Goal: Task Accomplishment & Management: Complete application form

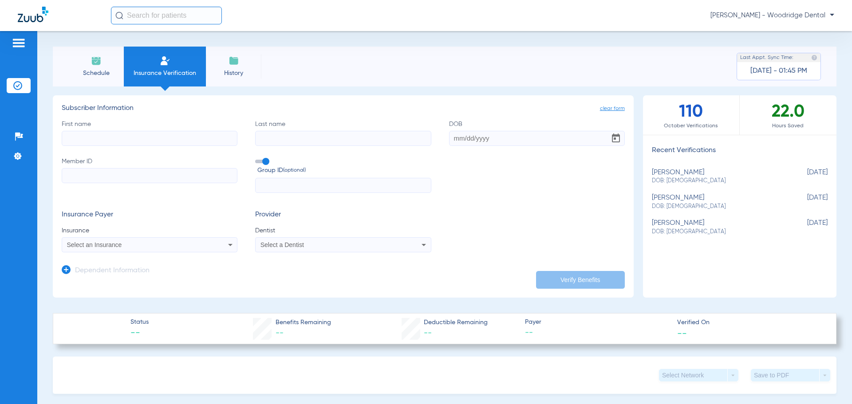
click at [136, 136] on input "First name" at bounding box center [150, 138] width 176 height 15
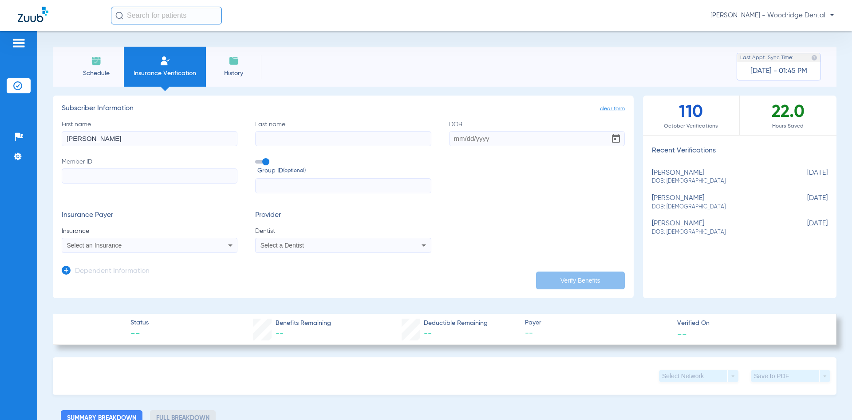
type input "[PERSON_NAME]"
type input "D"
type input "D Altorio"
click at [468, 138] on input "DOB" at bounding box center [537, 138] width 176 height 15
click at [521, 139] on input "DOB Required" at bounding box center [537, 138] width 176 height 15
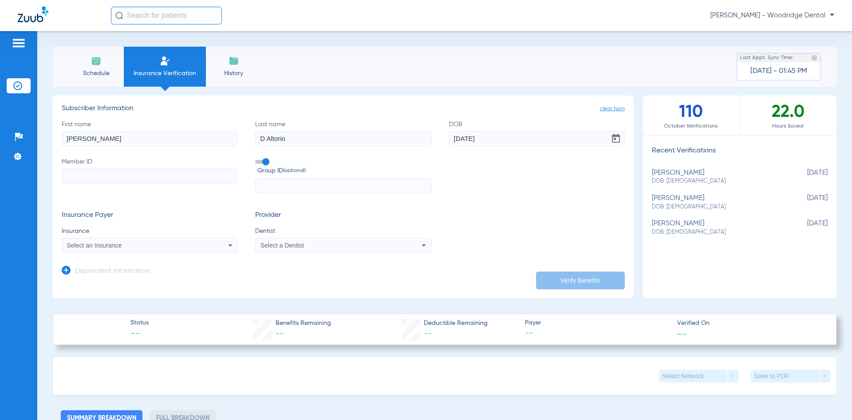
type input "[DATE]"
click at [80, 173] on input "Member ID" at bounding box center [150, 175] width 176 height 15
type input "806605295"
click at [129, 247] on div "Select an Insurance" at bounding box center [133, 245] width 133 height 6
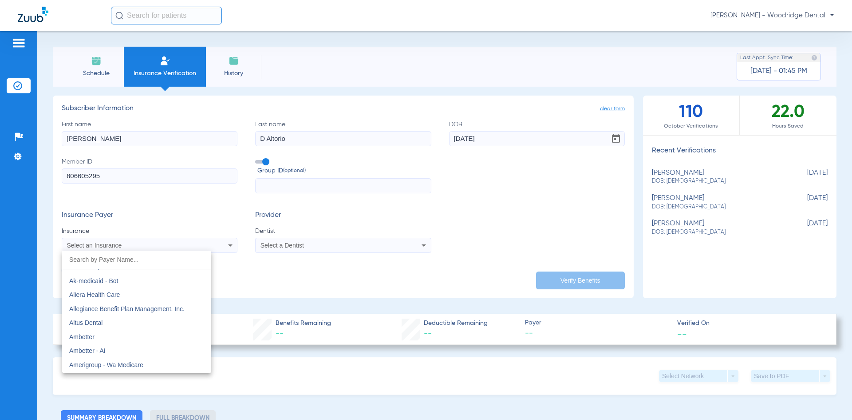
scroll to position [444, 0]
click at [148, 262] on input "dropdown search" at bounding box center [136, 259] width 149 height 18
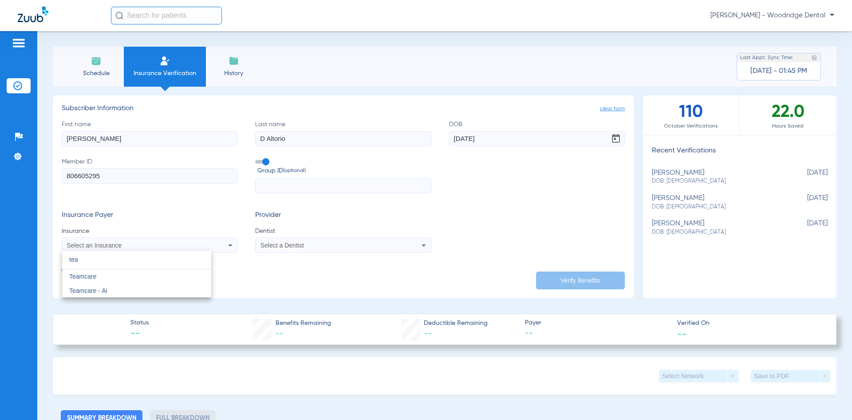
scroll to position [0, 0]
type input "tea"
click at [135, 276] on mat-option "Teamcare" at bounding box center [136, 276] width 149 height 14
click at [271, 241] on div "Select a Dentist" at bounding box center [343, 245] width 175 height 11
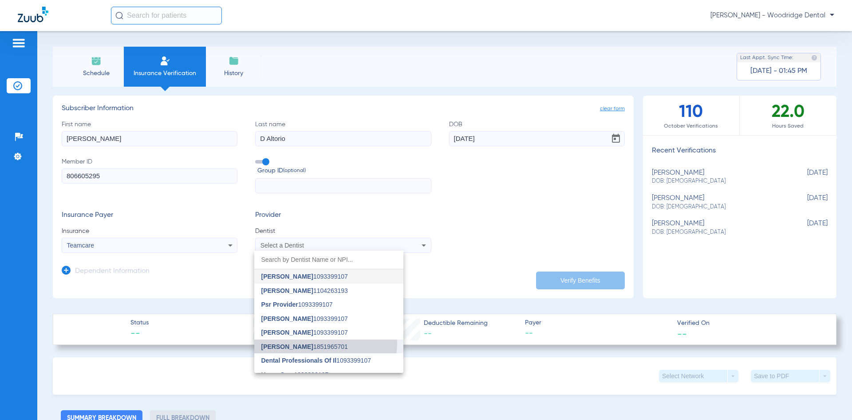
click at [311, 342] on mat-option "[PERSON_NAME] 1851965701" at bounding box center [328, 346] width 149 height 14
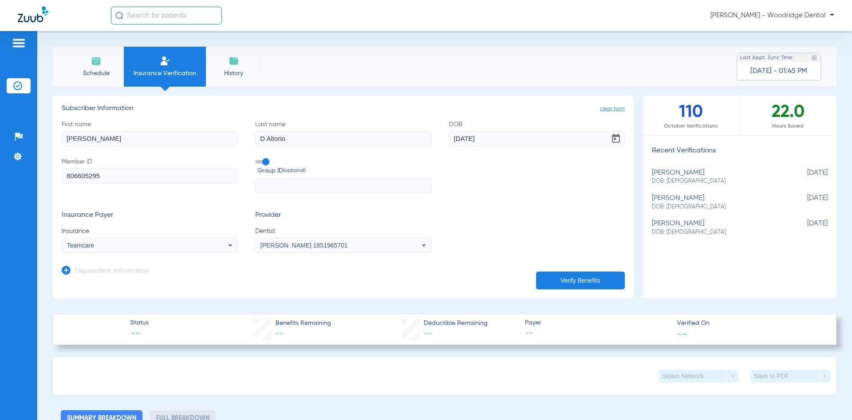
click at [595, 266] on app-dependent-form "Dependent Information" at bounding box center [343, 268] width 563 height 30
click at [593, 274] on button "Verify Benefits" at bounding box center [580, 280] width 89 height 18
click at [95, 63] on img at bounding box center [96, 60] width 11 height 11
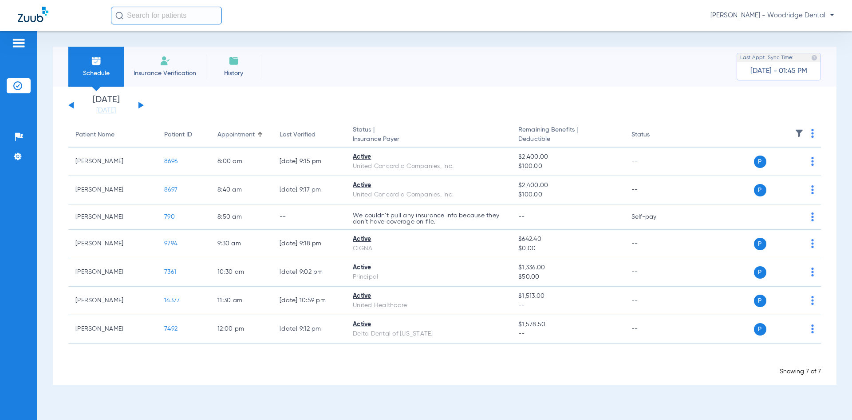
click at [144, 14] on input "text" at bounding box center [166, 16] width 111 height 18
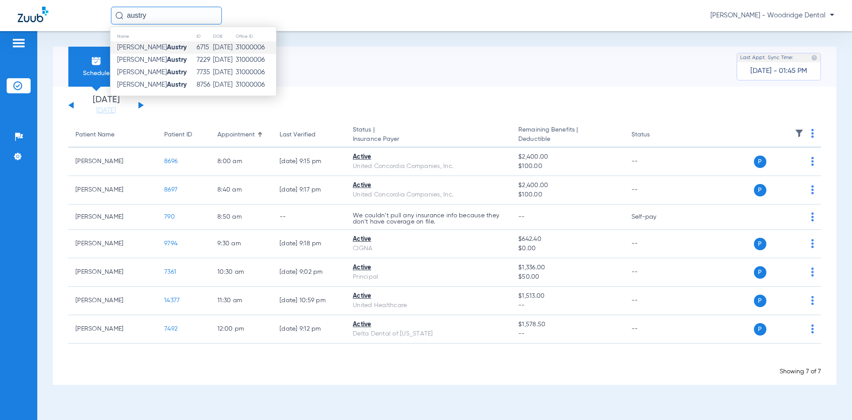
type input "austry"
click at [167, 45] on strong "Austry" at bounding box center [177, 47] width 20 height 7
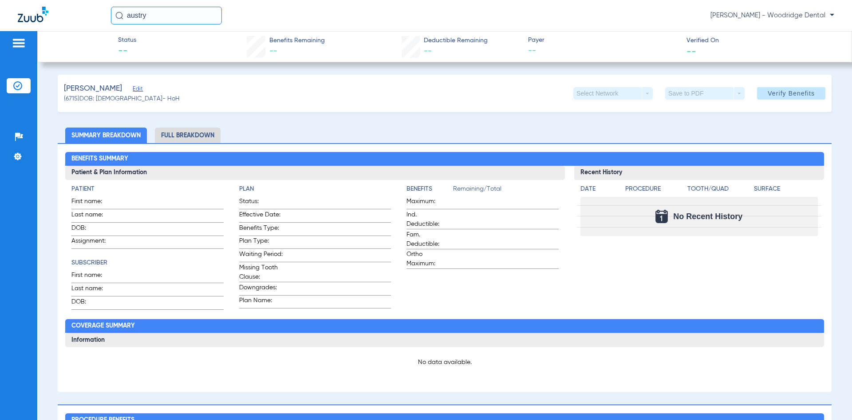
click at [185, 132] on li "Full Breakdown" at bounding box center [188, 135] width 66 height 16
